Goal: Entertainment & Leisure: Browse casually

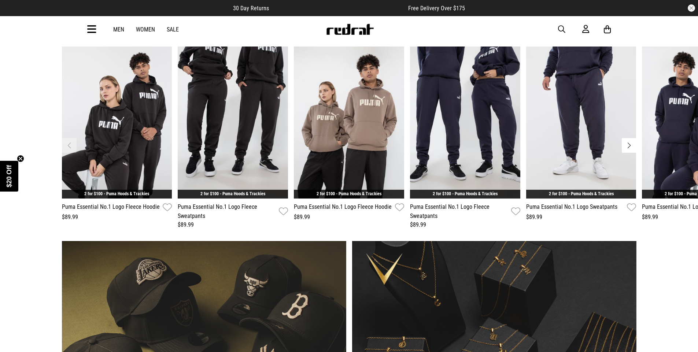
scroll to position [367, 0]
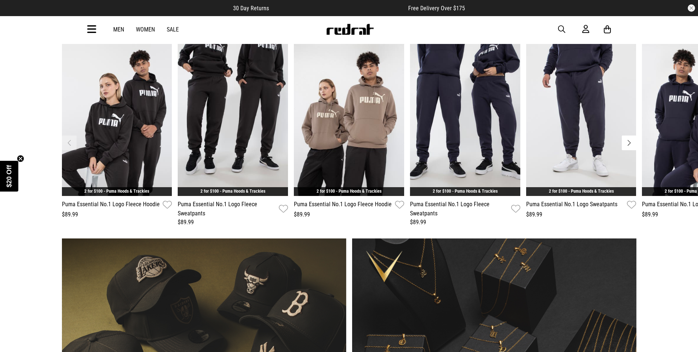
click at [170, 29] on link "Sale" at bounding box center [173, 29] width 12 height 7
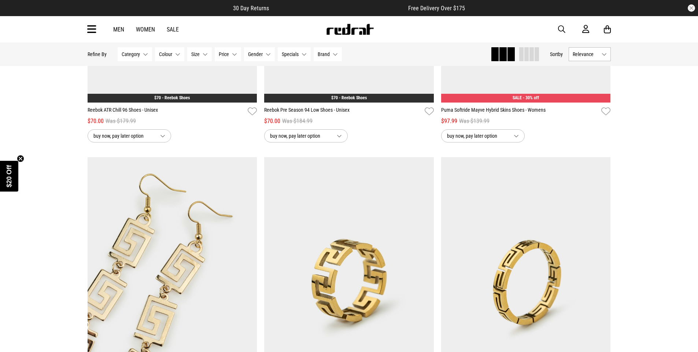
scroll to position [2126, 0]
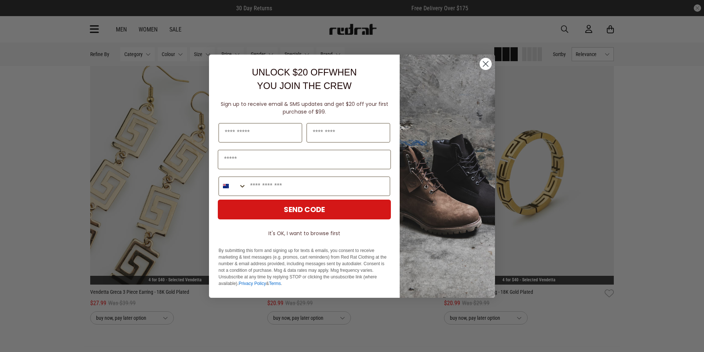
click at [486, 60] on circle "Close dialog" at bounding box center [486, 64] width 12 height 12
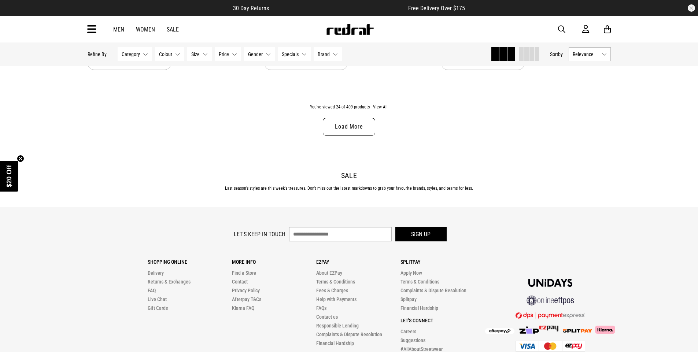
scroll to position [2383, 0]
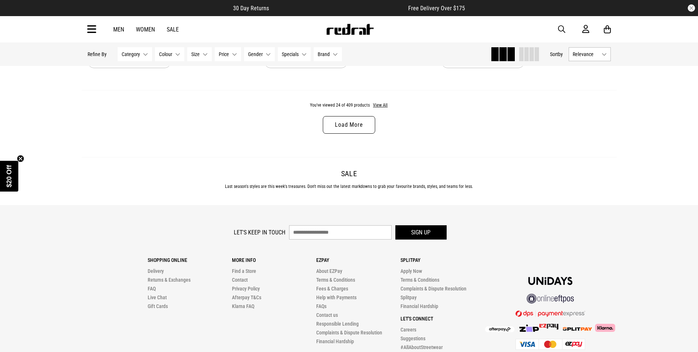
click at [349, 121] on link "Load More" at bounding box center [349, 125] width 52 height 18
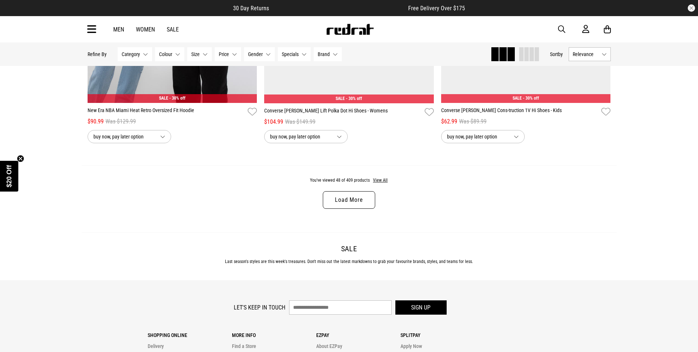
scroll to position [4656, 0]
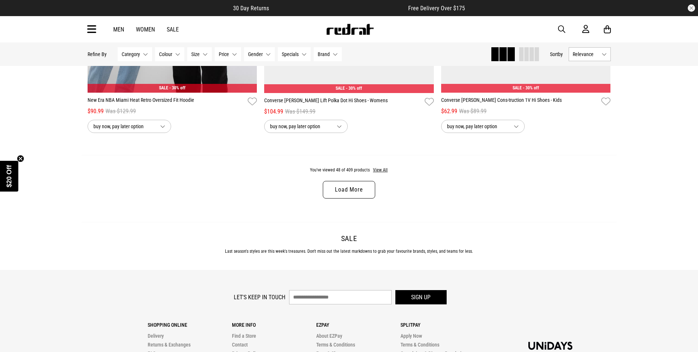
click at [346, 193] on link "Load More" at bounding box center [349, 190] width 52 height 18
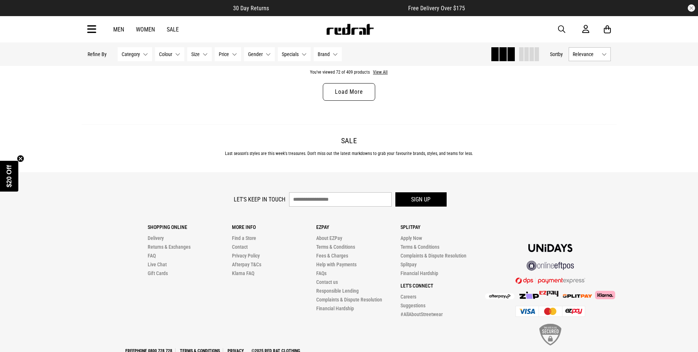
scroll to position [7112, 0]
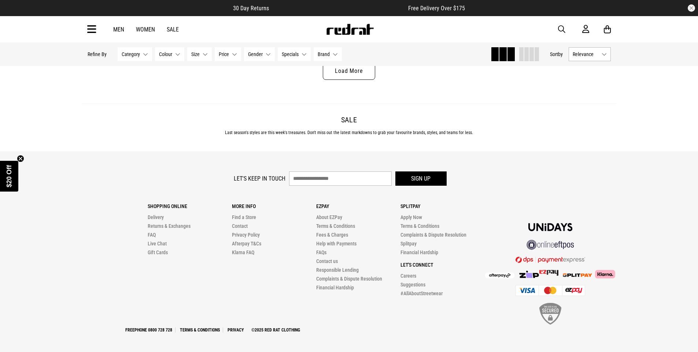
click at [337, 80] on link "Load More" at bounding box center [349, 71] width 52 height 18
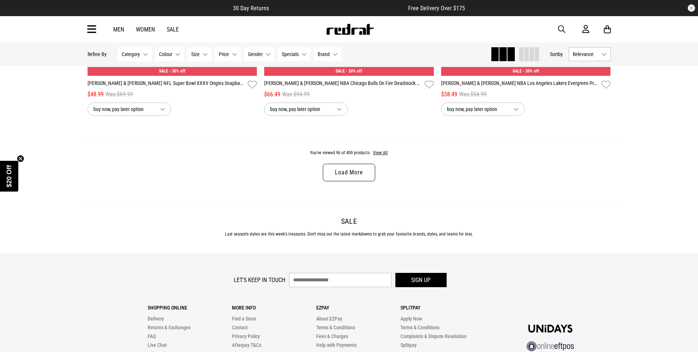
scroll to position [9459, 0]
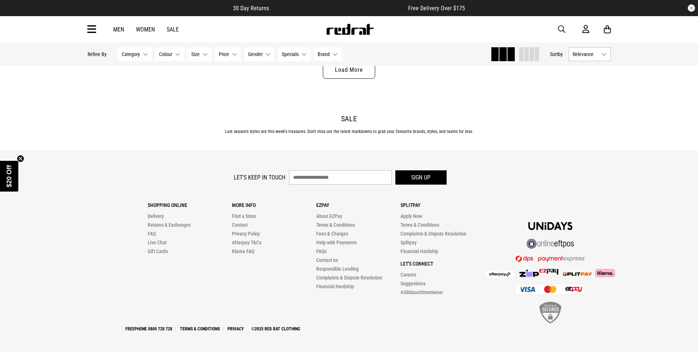
click at [353, 69] on link "Load More" at bounding box center [349, 70] width 52 height 18
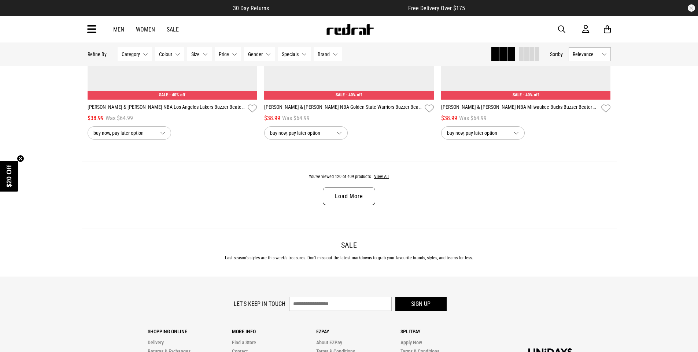
scroll to position [11732, 0]
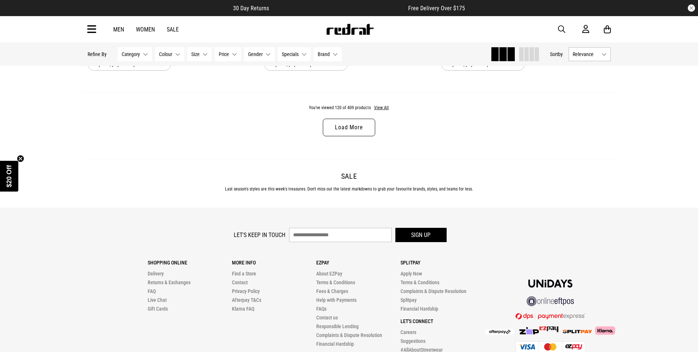
click at [352, 136] on link "Load More" at bounding box center [349, 128] width 52 height 18
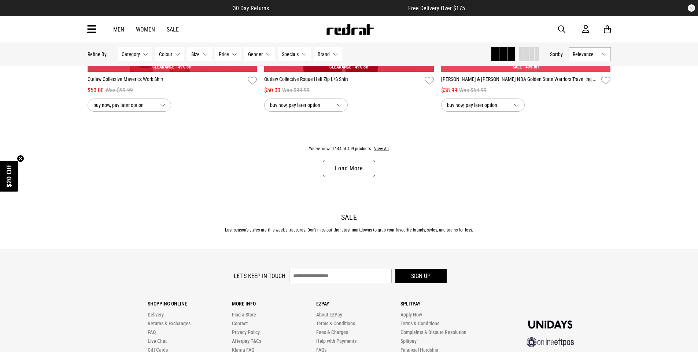
scroll to position [14041, 0]
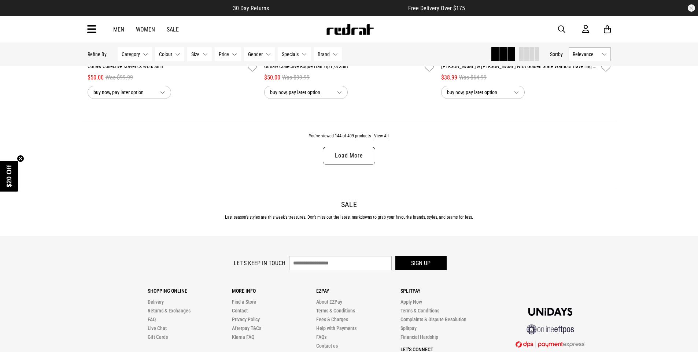
click at [353, 163] on div "You've viewed 144 of 409 products View All Load More" at bounding box center [349, 154] width 535 height 67
click at [357, 165] on link "Load More" at bounding box center [349, 156] width 52 height 18
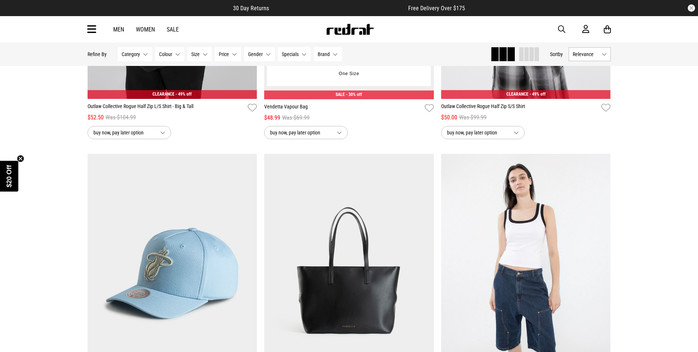
scroll to position [14628, 0]
